Goal: Information Seeking & Learning: Check status

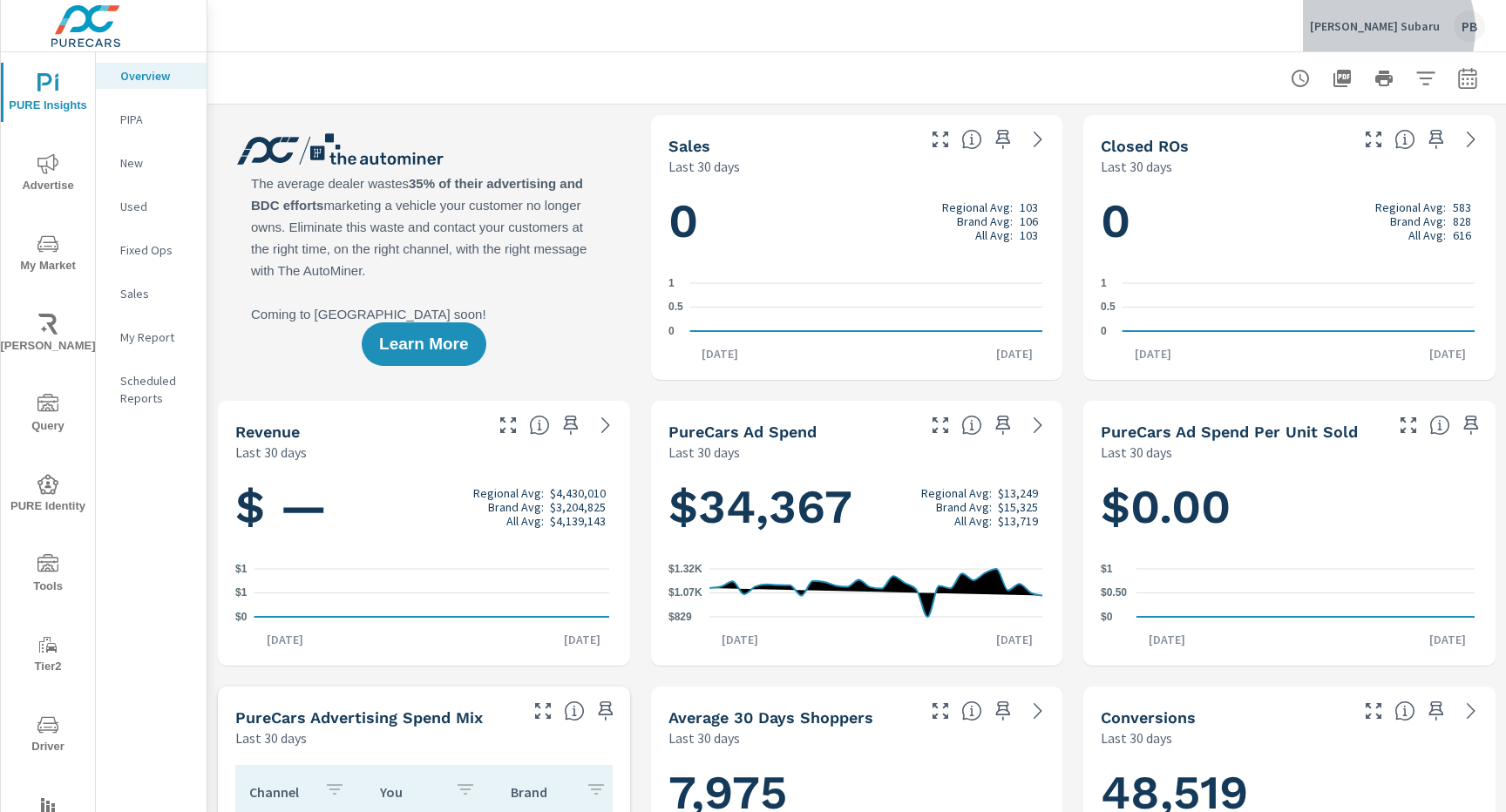
click at [1395, 29] on p "Michael Hohl Subaru" at bounding box center [1375, 27] width 129 height 16
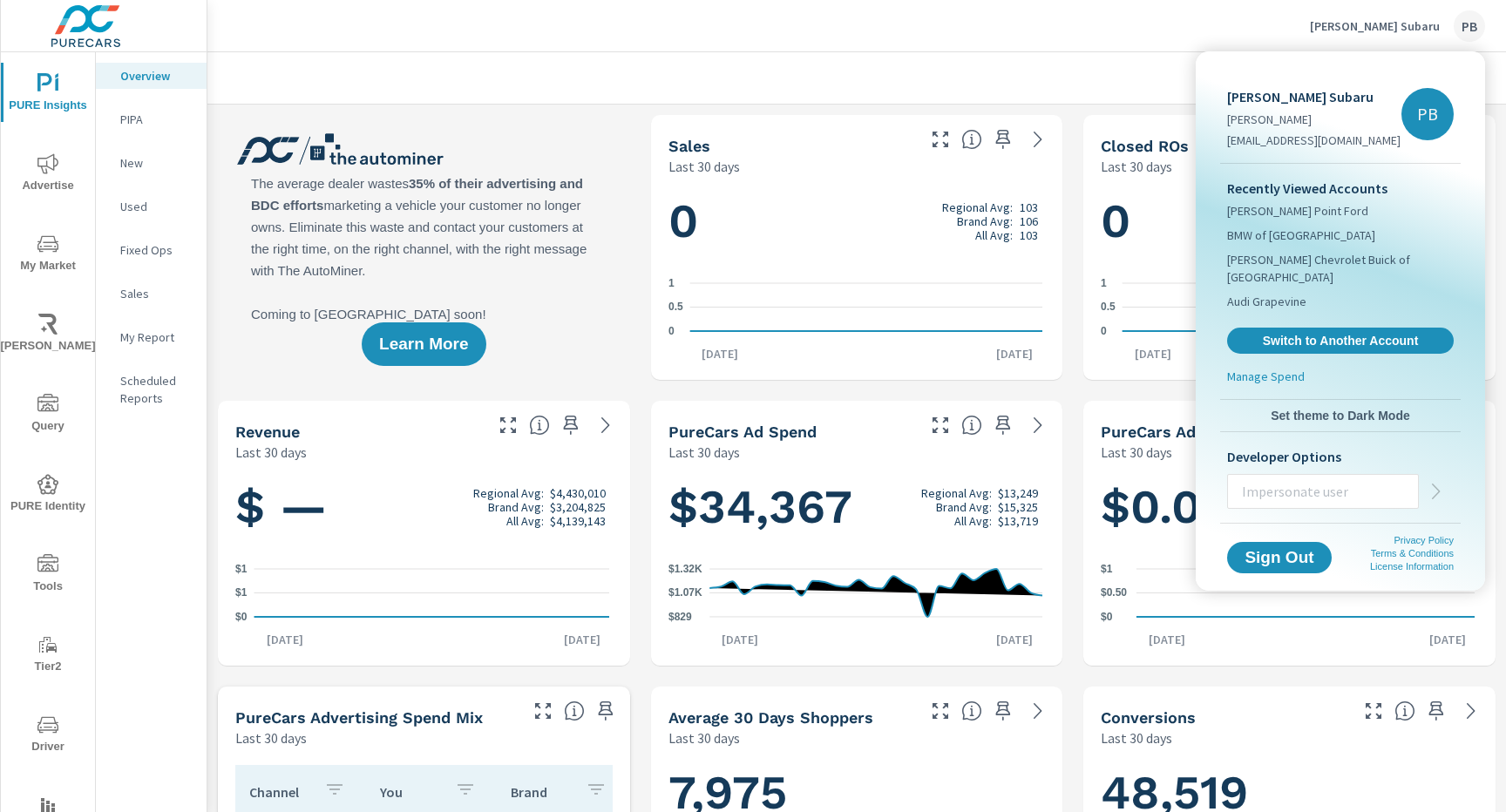
click at [1159, 19] on div at bounding box center [753, 406] width 1506 height 812
